Goal: Task Accomplishment & Management: Manage account settings

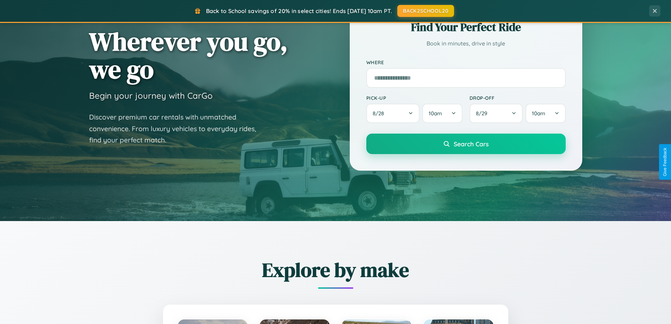
scroll to position [304, 0]
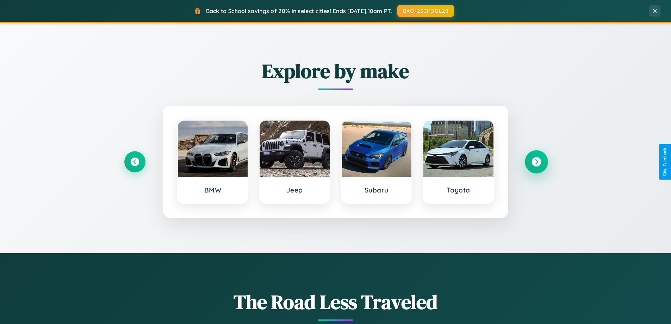
click at [536, 162] on icon at bounding box center [536, 162] width 10 height 10
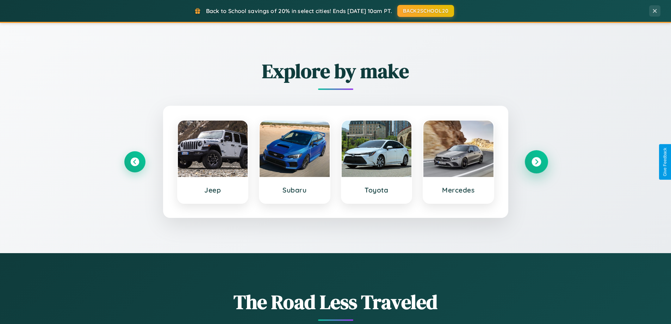
click at [536, 162] on icon at bounding box center [536, 162] width 10 height 10
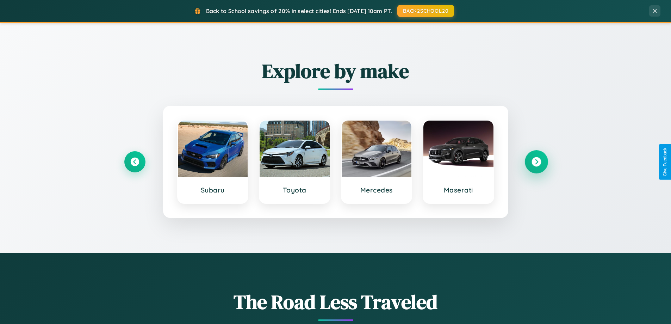
click at [536, 162] on icon at bounding box center [536, 162] width 10 height 10
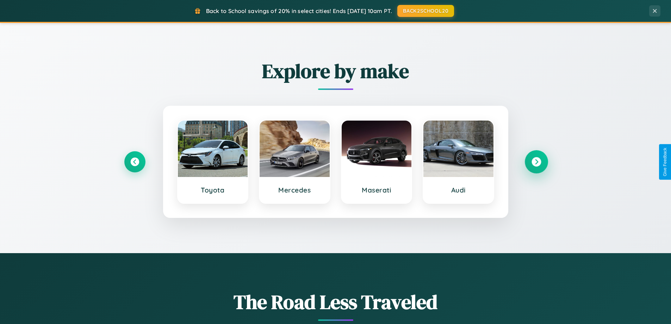
click at [536, 162] on icon at bounding box center [536, 162] width 10 height 10
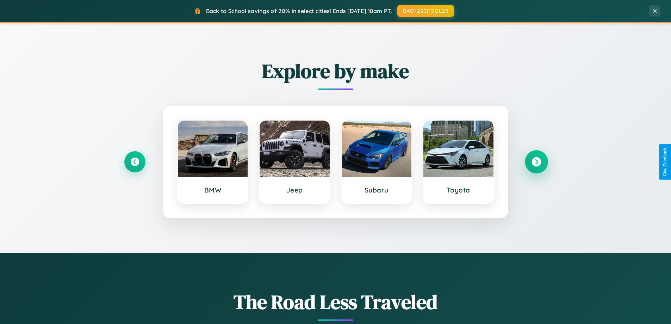
click at [536, 162] on icon at bounding box center [536, 162] width 10 height 10
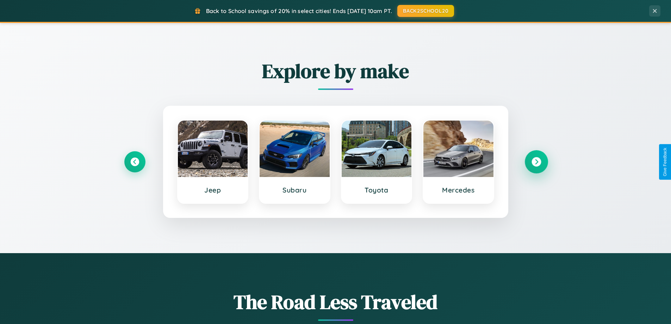
scroll to position [0, 0]
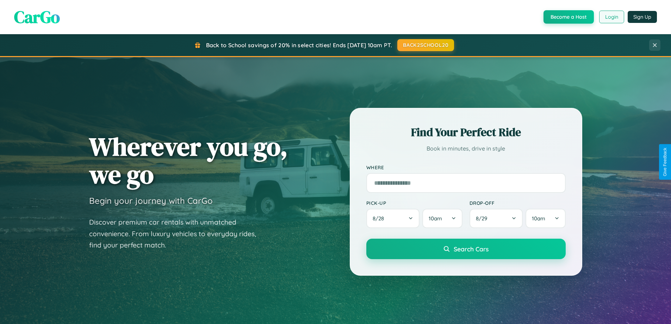
click at [611, 17] on button "Login" at bounding box center [611, 17] width 25 height 13
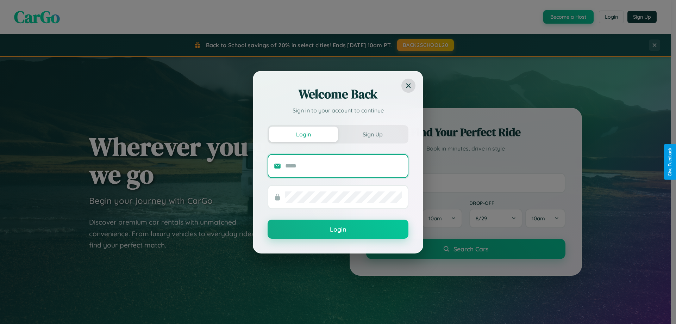
click at [344, 166] on input "text" at bounding box center [343, 165] width 117 height 11
type input "**********"
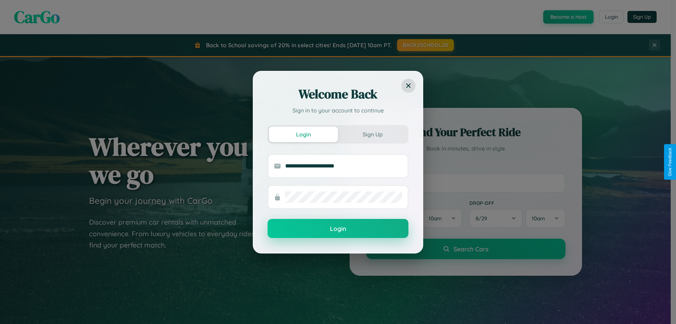
click at [338, 229] on button "Login" at bounding box center [338, 228] width 141 height 19
